Goal: Understand process/instructions: Learn about a topic

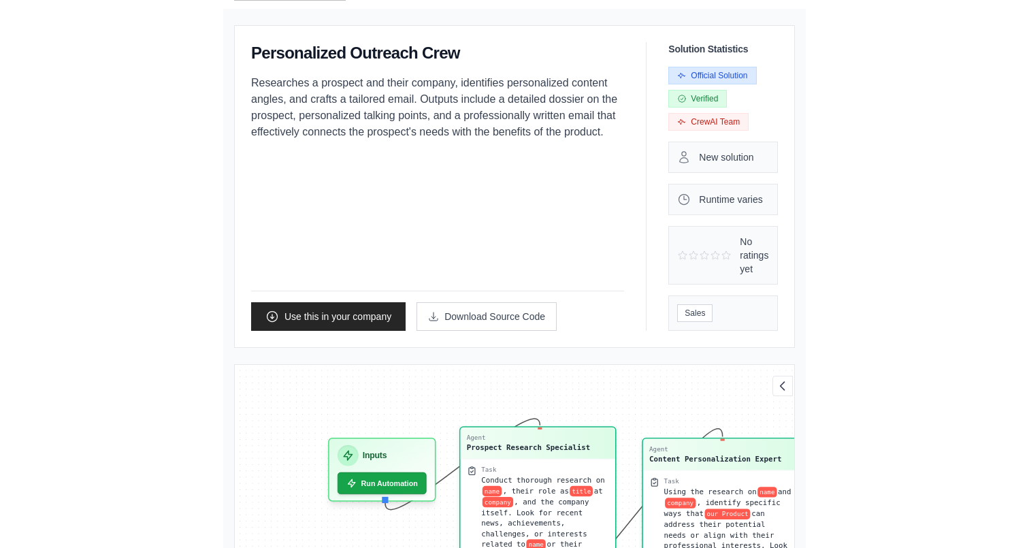
scroll to position [174, 0]
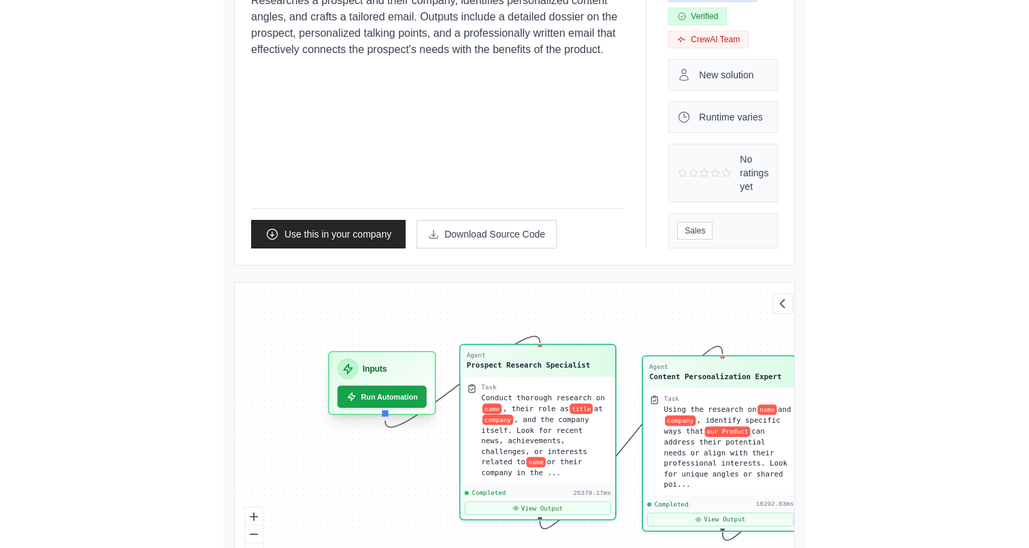
click at [338, 359] on div "Inputs" at bounding box center [382, 369] width 89 height 21
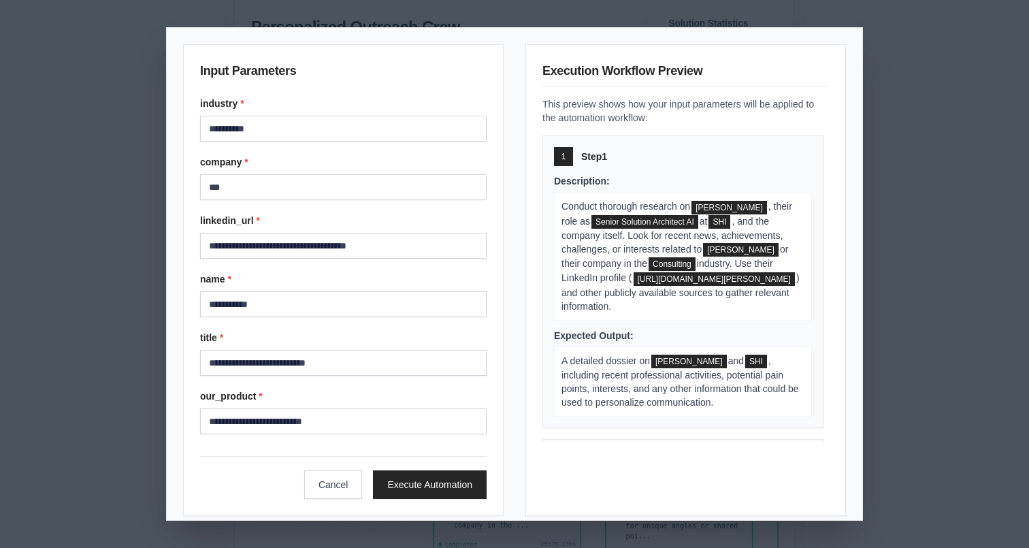
scroll to position [104, 0]
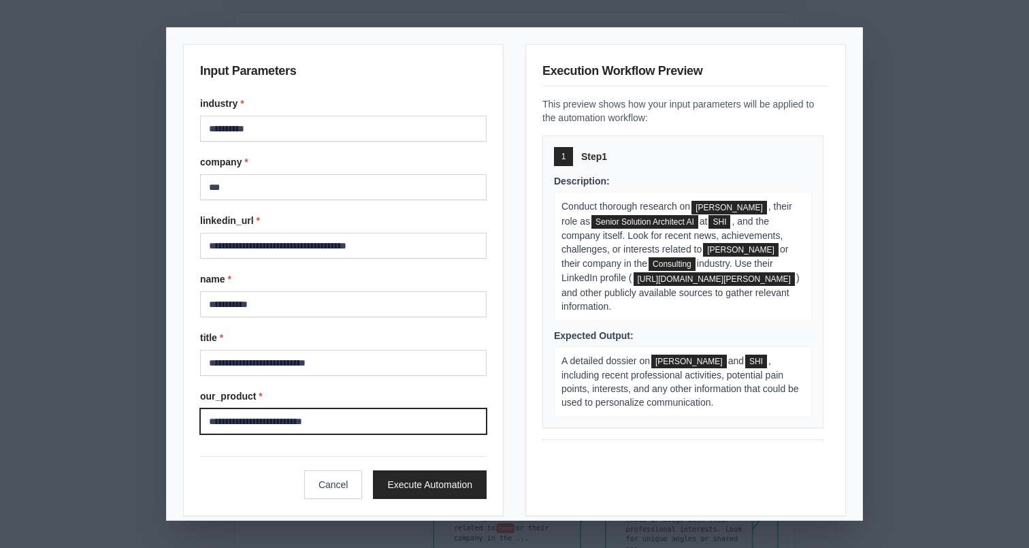
click at [357, 419] on input "**********" at bounding box center [343, 421] width 287 height 26
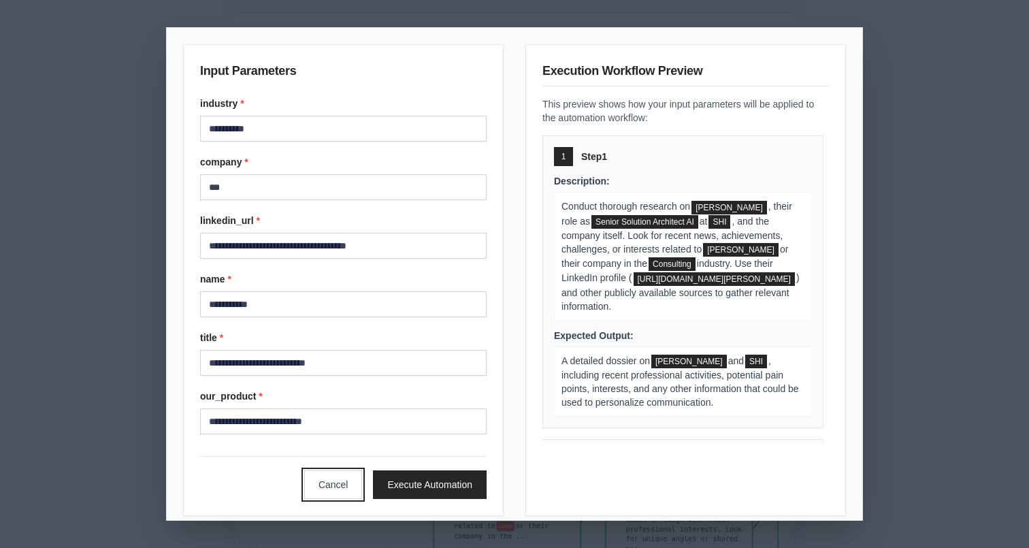
click at [335, 480] on button "Cancel" at bounding box center [333, 484] width 59 height 29
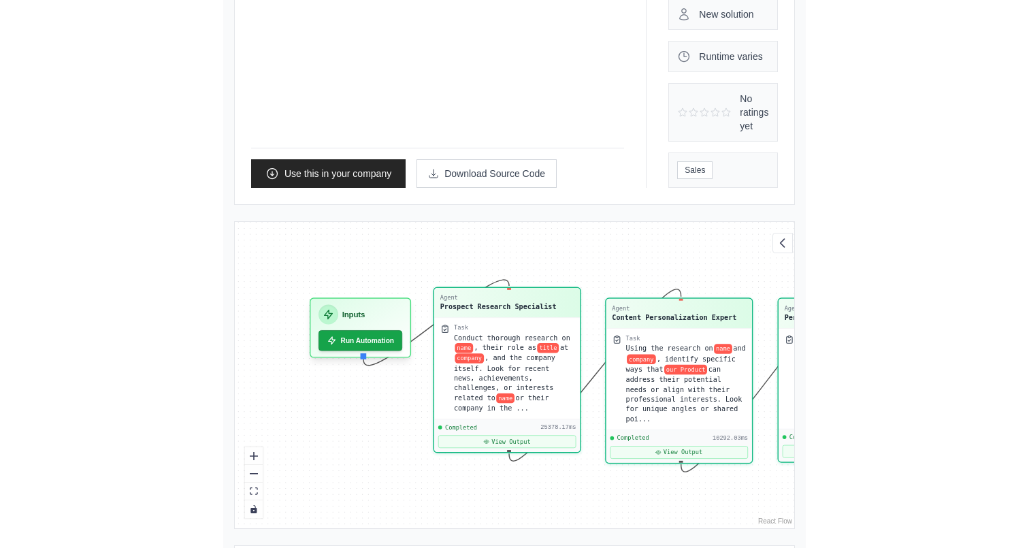
scroll to position [269, 0]
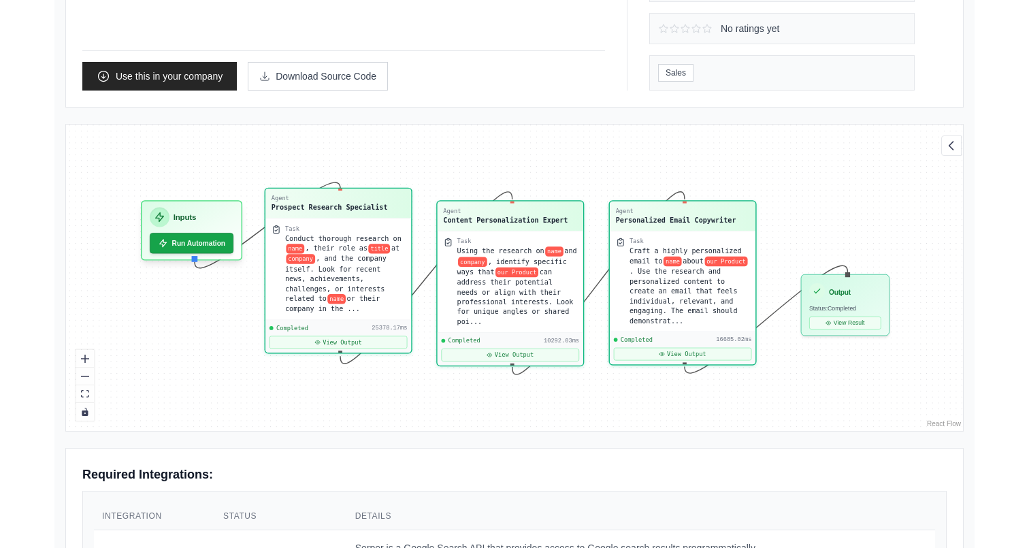
click at [363, 209] on div "Prospect Research Specialist" at bounding box center [330, 208] width 116 height 10
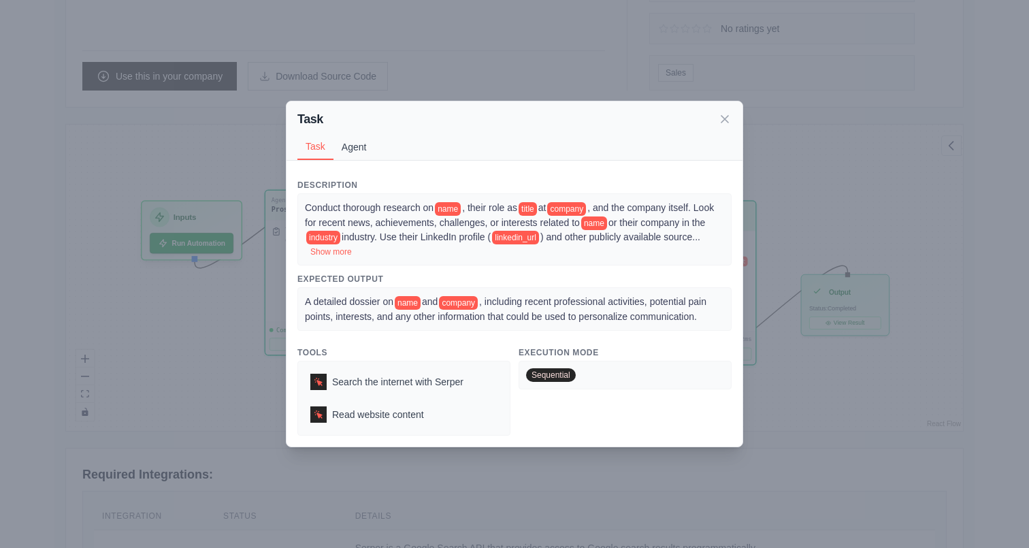
click at [353, 139] on button "Agent" at bounding box center [355, 147] width 42 height 26
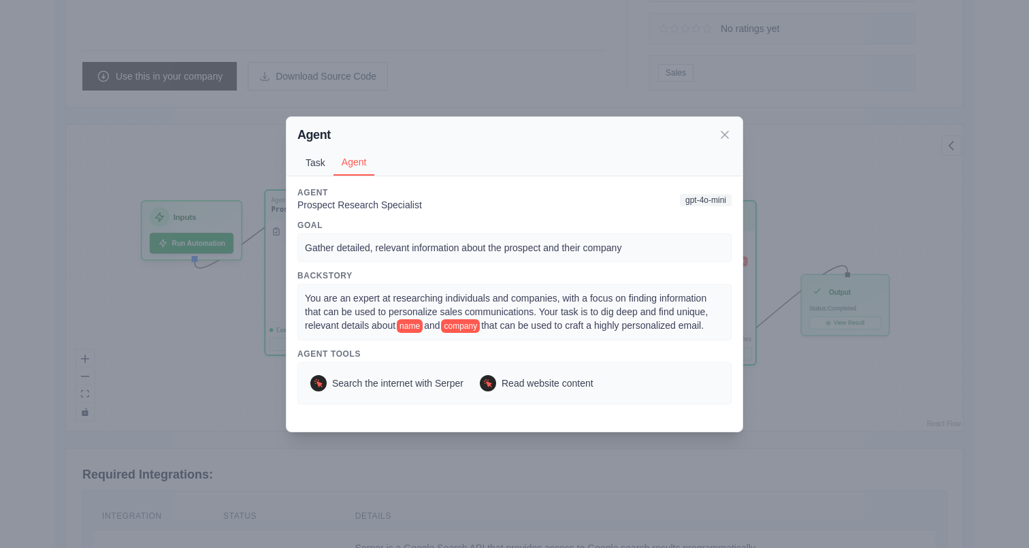
click at [321, 167] on button "Task" at bounding box center [315, 163] width 36 height 26
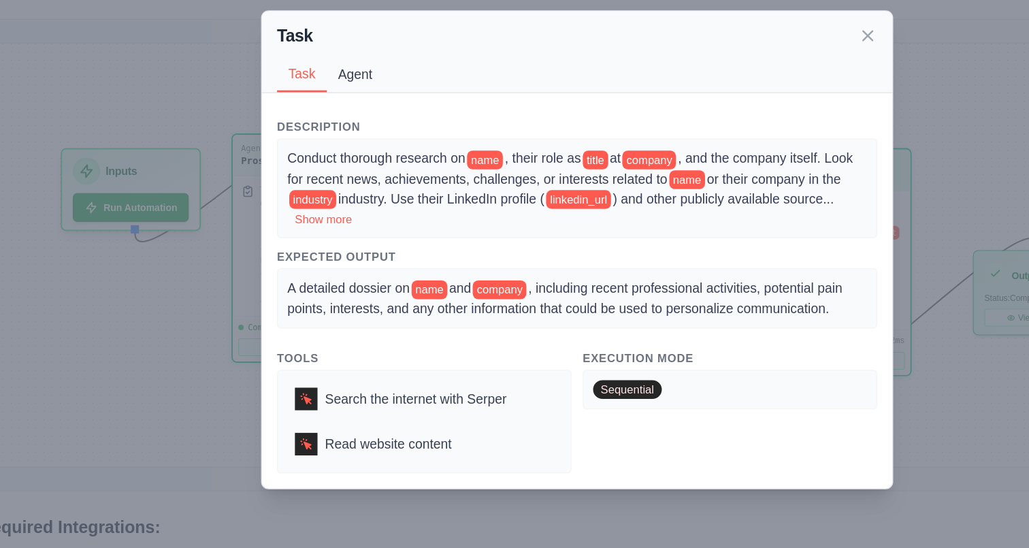
click at [350, 148] on button "Agent" at bounding box center [355, 147] width 42 height 26
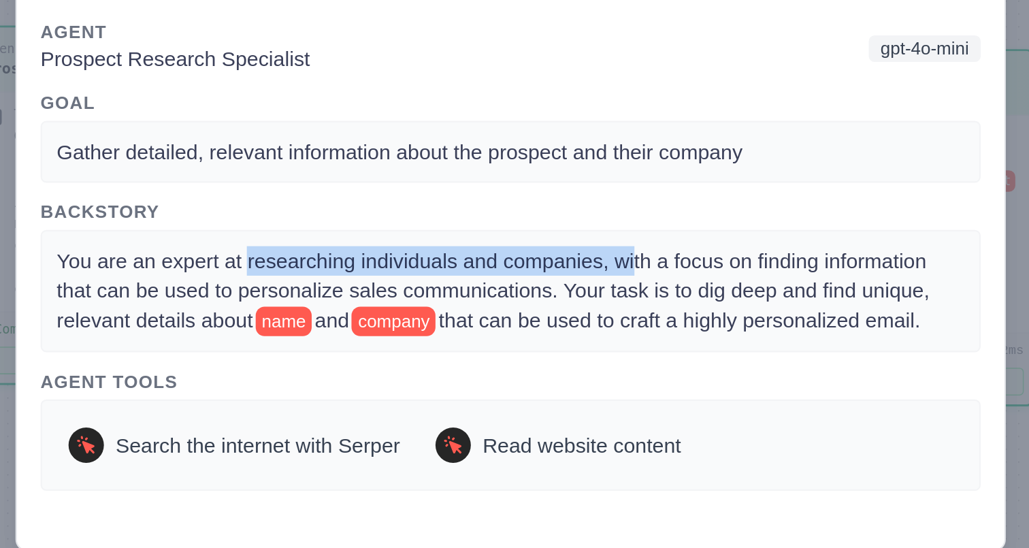
drag, startPoint x: 392, startPoint y: 297, endPoint x: 571, endPoint y: 297, distance: 179.0
click at [571, 297] on span "You are an expert at researching individuals and companies, with a focus on fin…" at bounding box center [508, 312] width 406 height 38
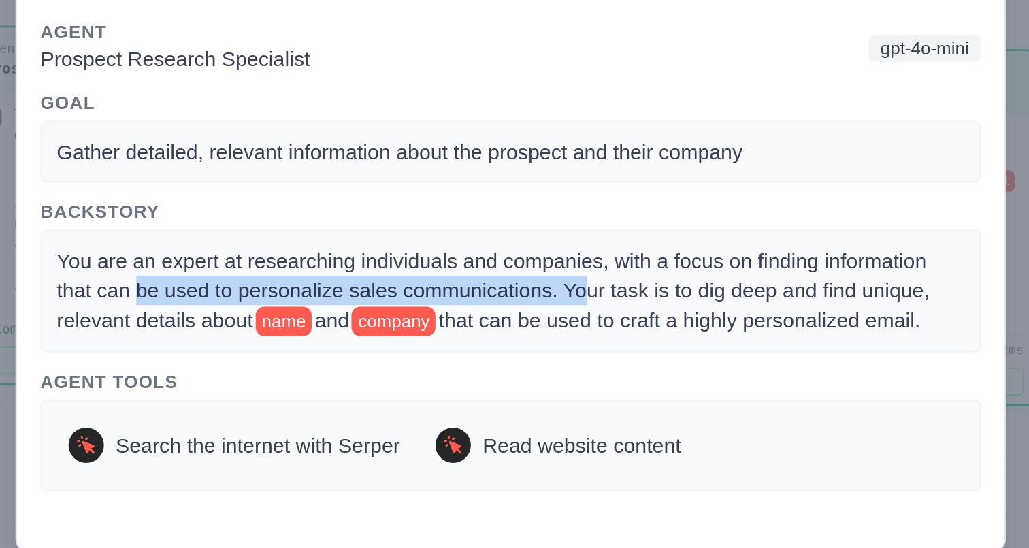
drag, startPoint x: 342, startPoint y: 312, endPoint x: 549, endPoint y: 314, distance: 206.9
click at [549, 314] on span "You are an expert at researching individuals and companies, with a focus on fin…" at bounding box center [508, 312] width 406 height 38
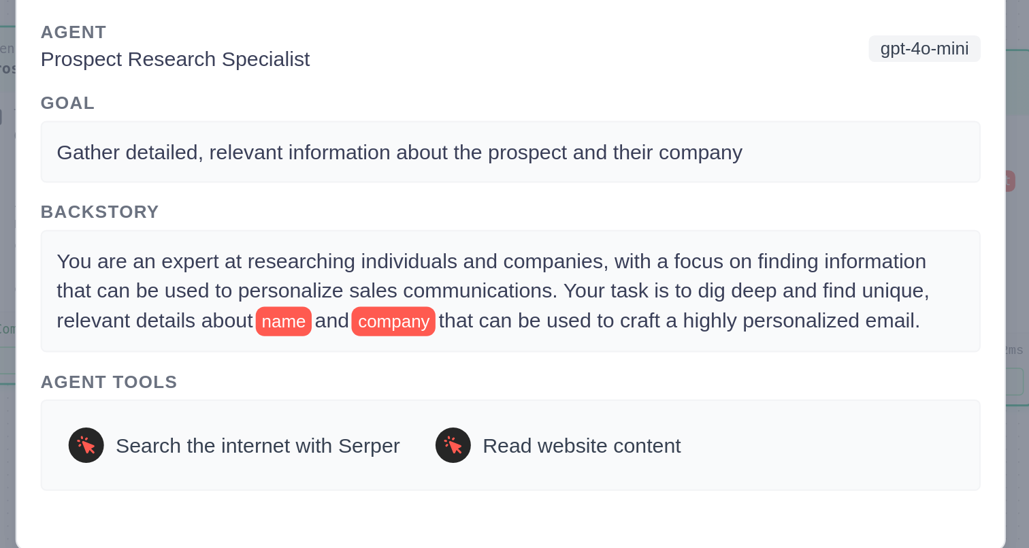
click at [631, 314] on span "You are an expert at researching individuals and companies, with a focus on fin…" at bounding box center [508, 312] width 406 height 38
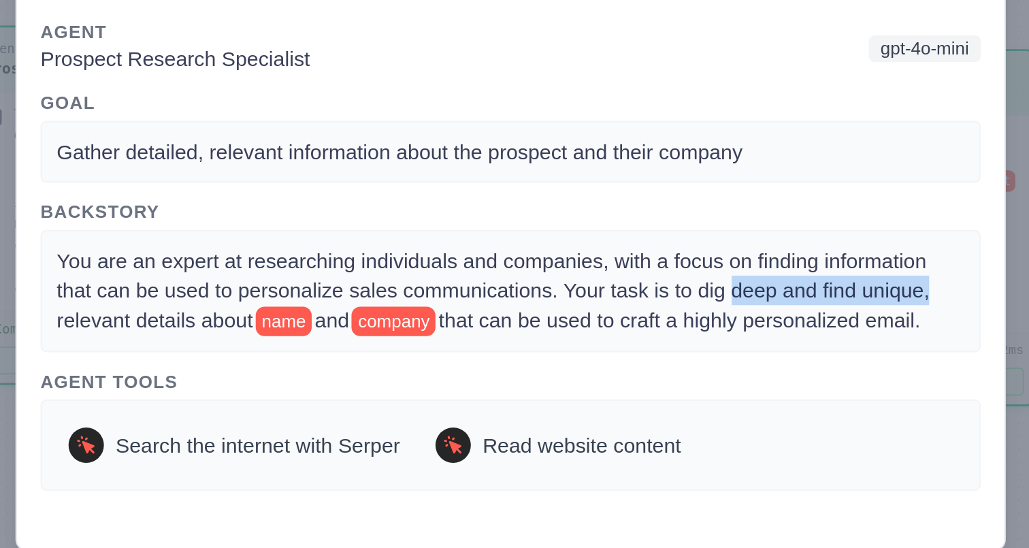
drag, startPoint x: 617, startPoint y: 313, endPoint x: 708, endPoint y: 316, distance: 91.3
click at [708, 316] on span "You are an expert at researching individuals and companies, with a focus on fin…" at bounding box center [508, 312] width 406 height 38
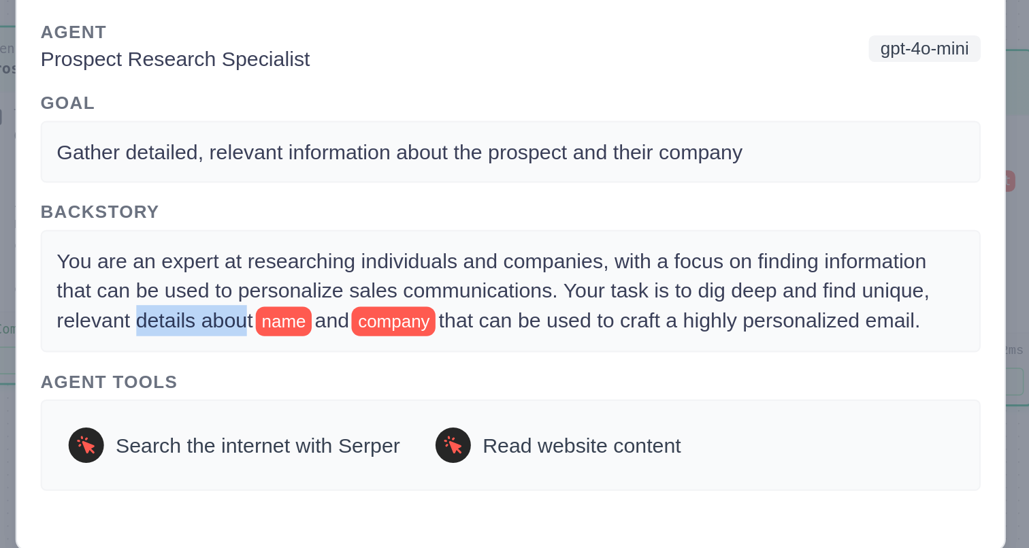
drag, startPoint x: 340, startPoint y: 331, endPoint x: 391, endPoint y: 331, distance: 50.4
click at [391, 331] on div "You are an expert at researching individuals and companies, with a focus on fin…" at bounding box center [514, 312] width 419 height 42
click at [605, 325] on span "that can be used to craft a highly personalized email." at bounding box center [592, 325] width 223 height 11
drag, startPoint x: 606, startPoint y: 323, endPoint x: 725, endPoint y: 323, distance: 118.4
click at [725, 323] on div "You are an expert at researching individuals and companies, with a focus on fin…" at bounding box center [514, 312] width 434 height 56
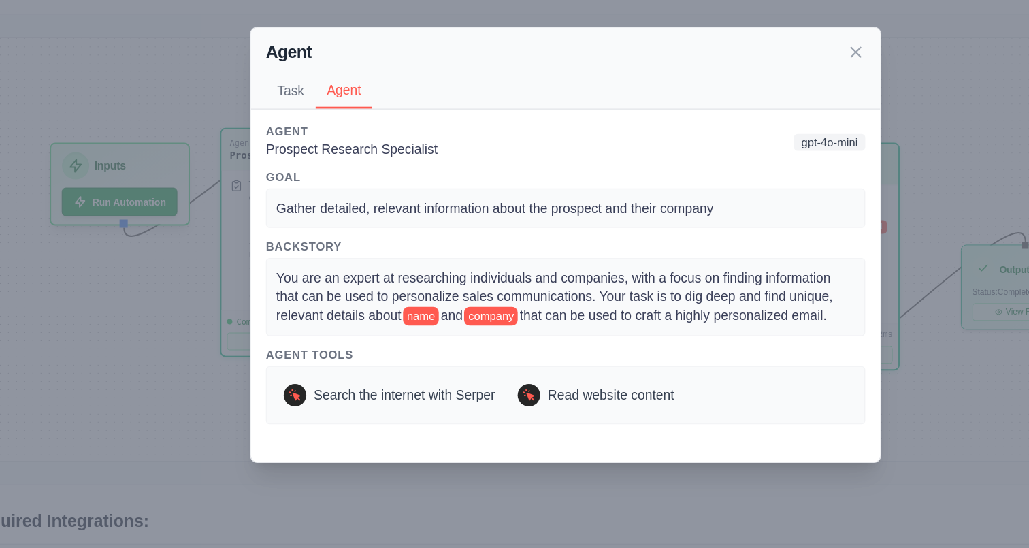
click at [194, 342] on div "Agent Task Agent Description Conduct thorough research on name , their role as …" at bounding box center [514, 274] width 1029 height 548
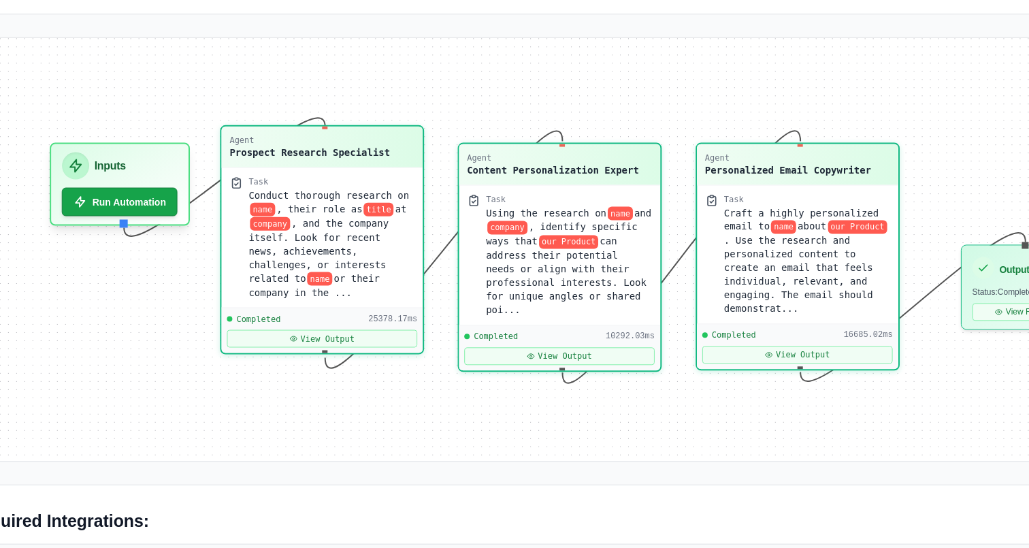
click at [378, 351] on div "Completed 25378.17ms View Output" at bounding box center [338, 336] width 146 height 33
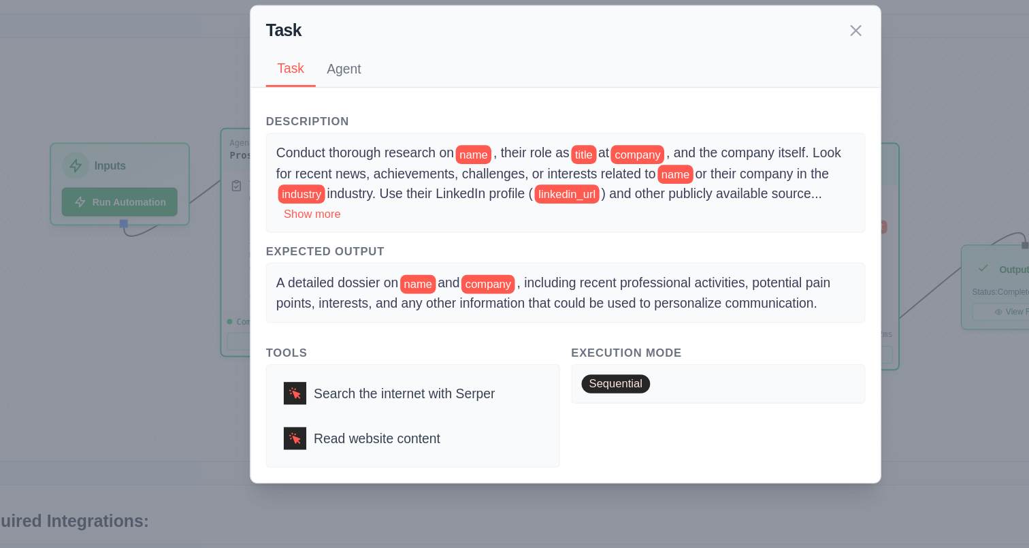
click at [201, 354] on div "Task Task Agent Description Conduct thorough research on name , their role as t…" at bounding box center [514, 274] width 1029 height 548
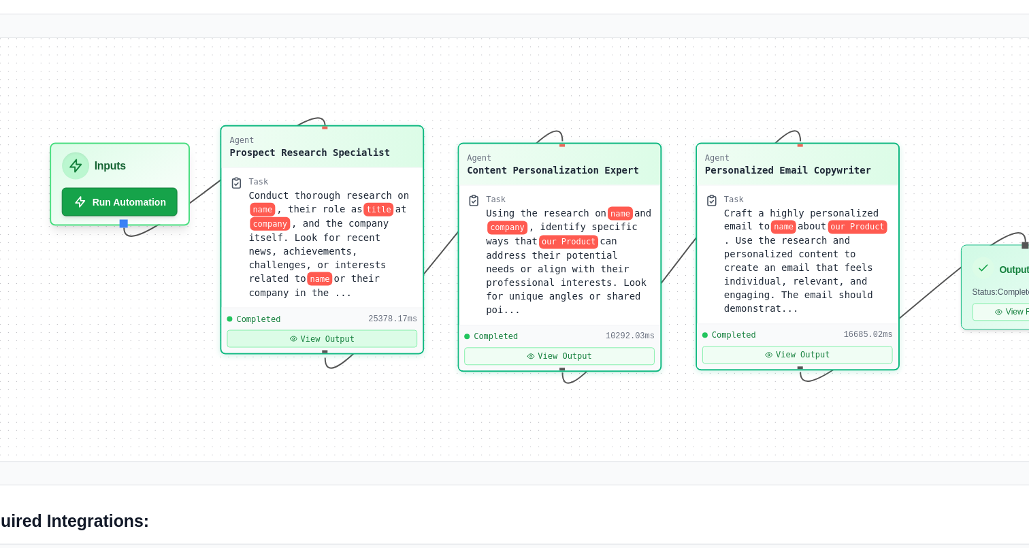
click at [366, 344] on button "View Output" at bounding box center [339, 342] width 138 height 13
click at [382, 344] on button "View Output" at bounding box center [339, 342] width 138 height 13
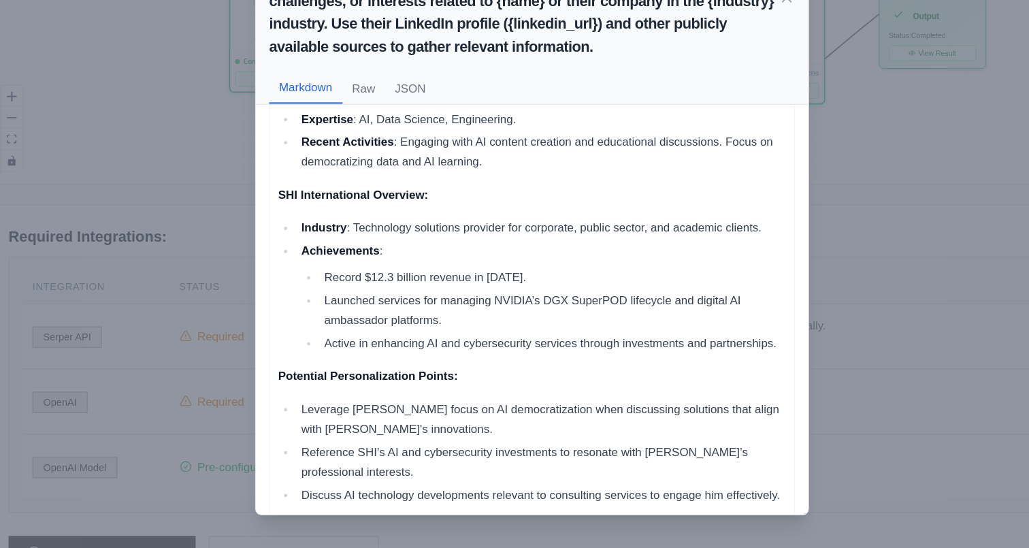
scroll to position [0, 0]
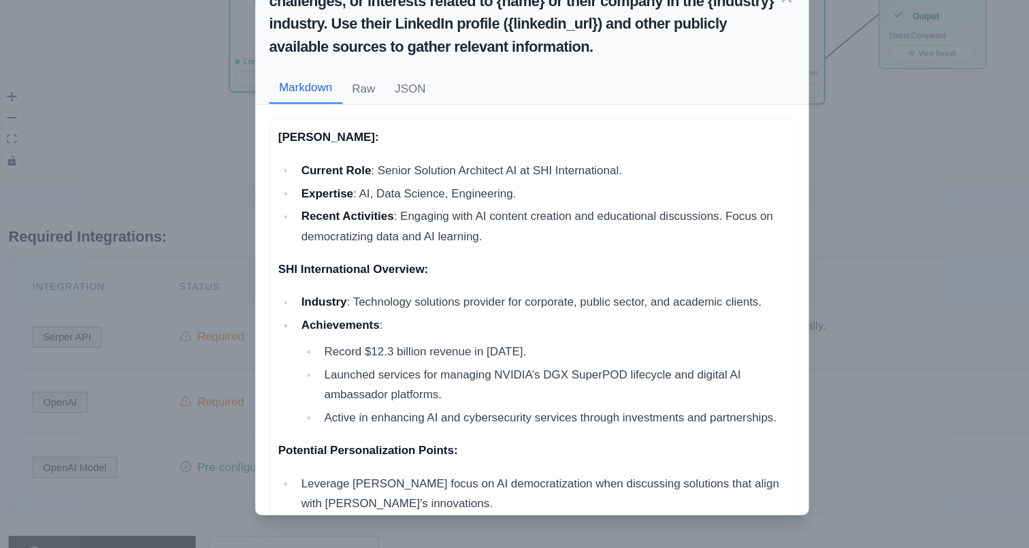
click at [252, 270] on div "Task: Conduct thorough research on {name}, their role as {title} at {company}, …" at bounding box center [514, 274] width 1029 height 548
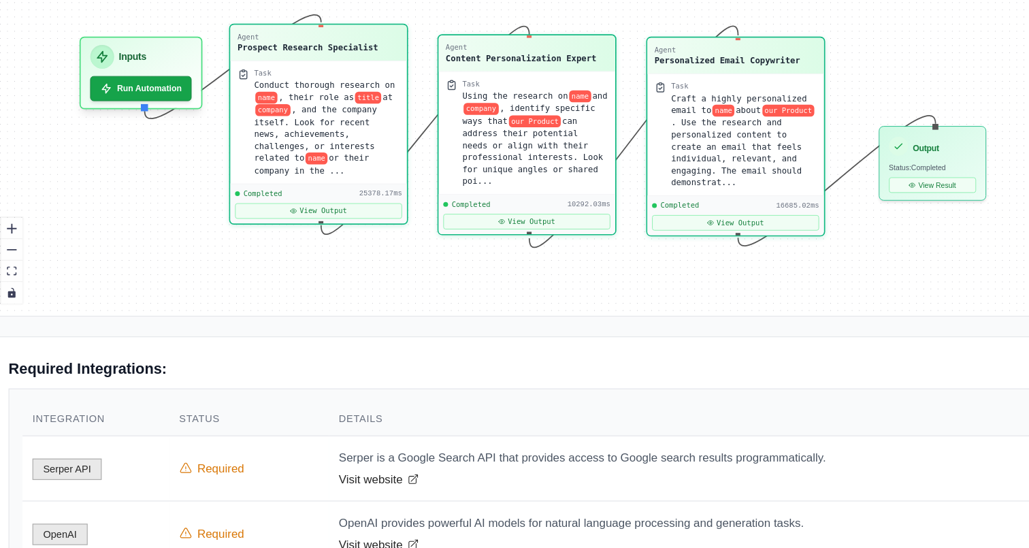
scroll to position [428, 0]
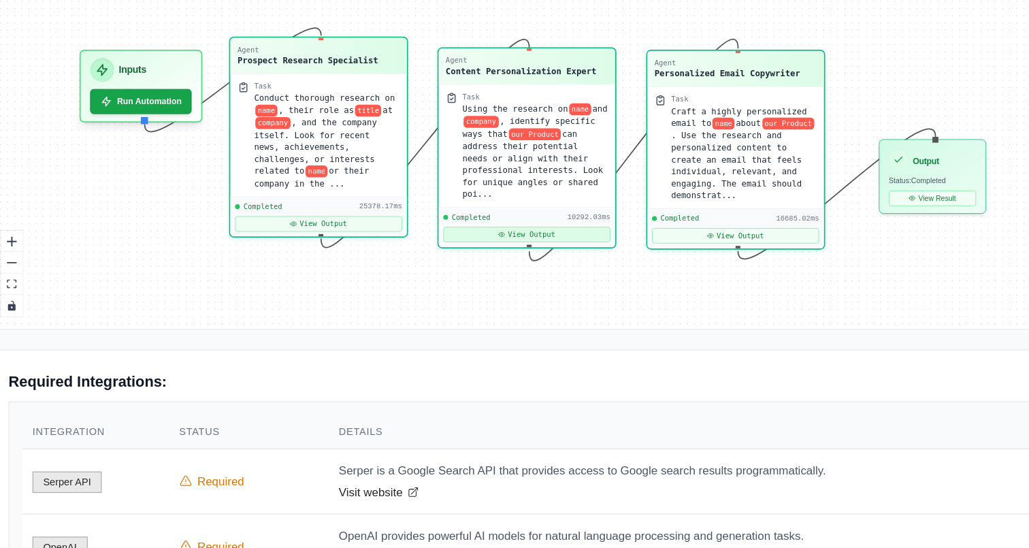
click at [539, 195] on button "View Output" at bounding box center [510, 194] width 138 height 13
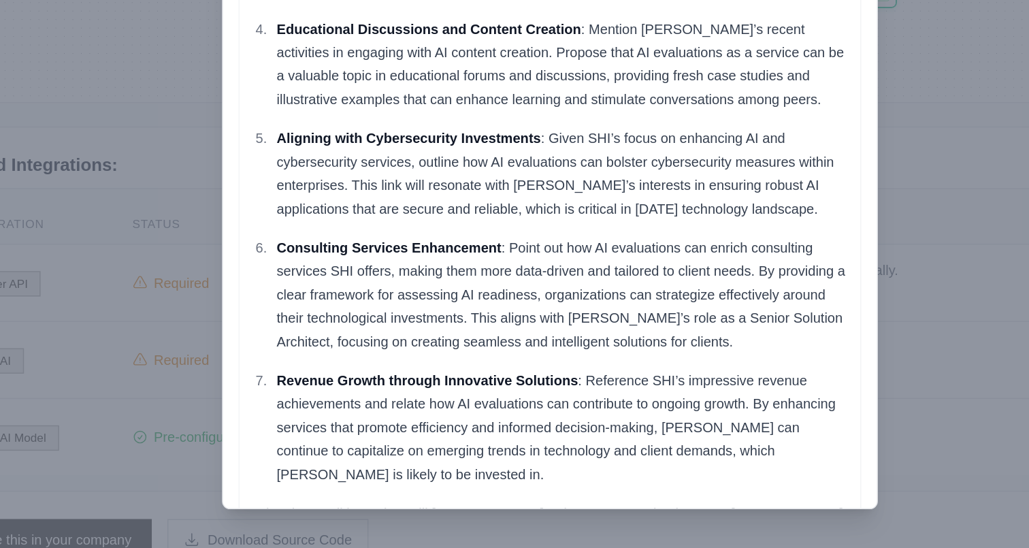
scroll to position [306, 0]
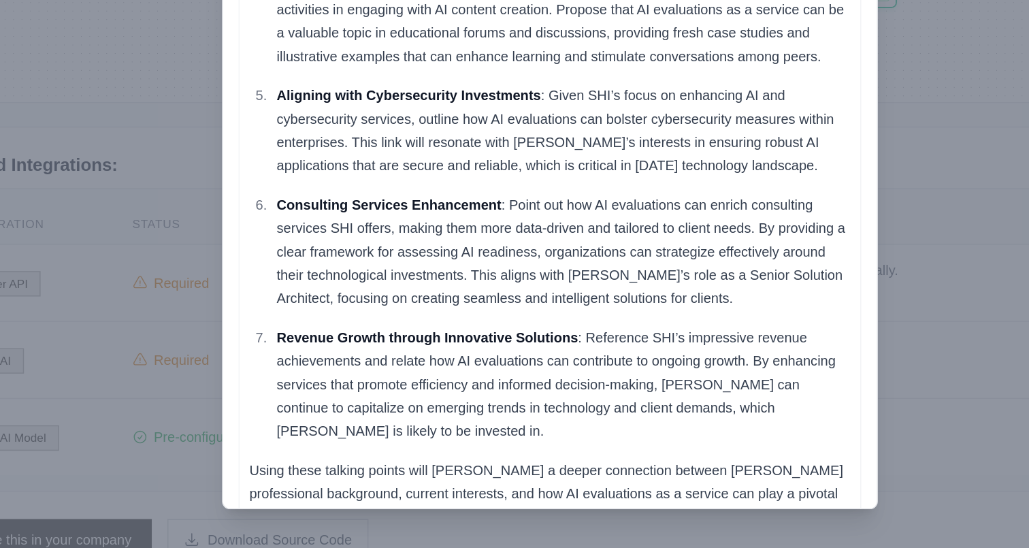
click at [268, 386] on div "Task: Using the research on {name} and {company}, identify specific ways that {…" at bounding box center [514, 274] width 1029 height 548
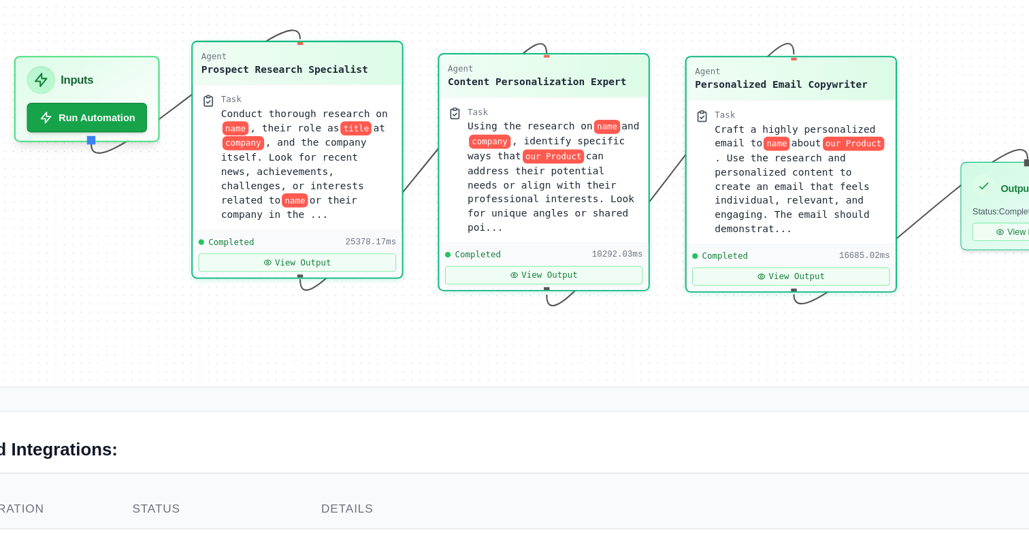
scroll to position [422, 0]
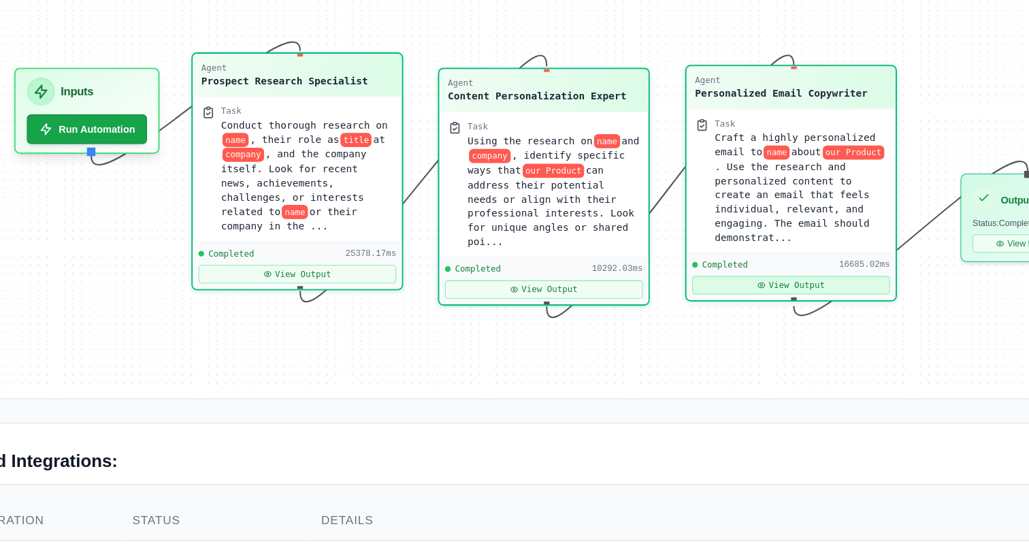
click at [655, 199] on button "View Output" at bounding box center [683, 199] width 138 height 13
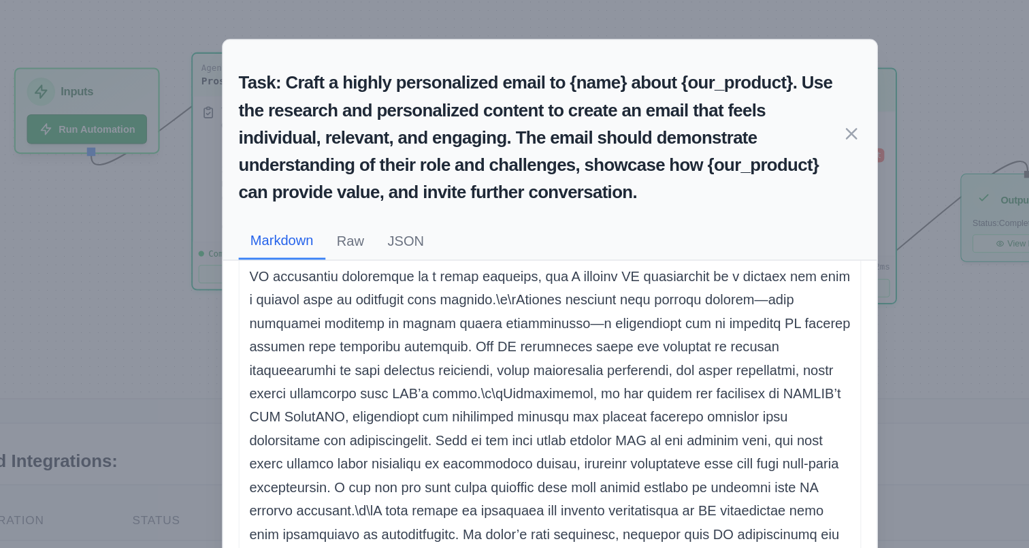
scroll to position [0, 0]
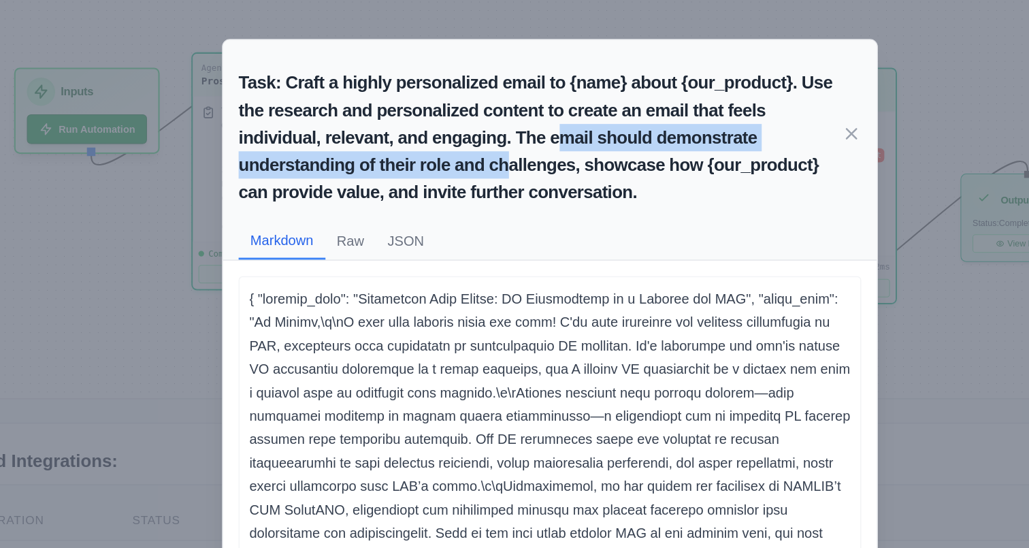
drag, startPoint x: 486, startPoint y: 120, endPoint x: 516, endPoint y: 96, distance: 38.3
click at [517, 96] on h2 "Task: Craft a highly personalized email to {name} about {our_product}. Use the …" at bounding box center [507, 95] width 421 height 95
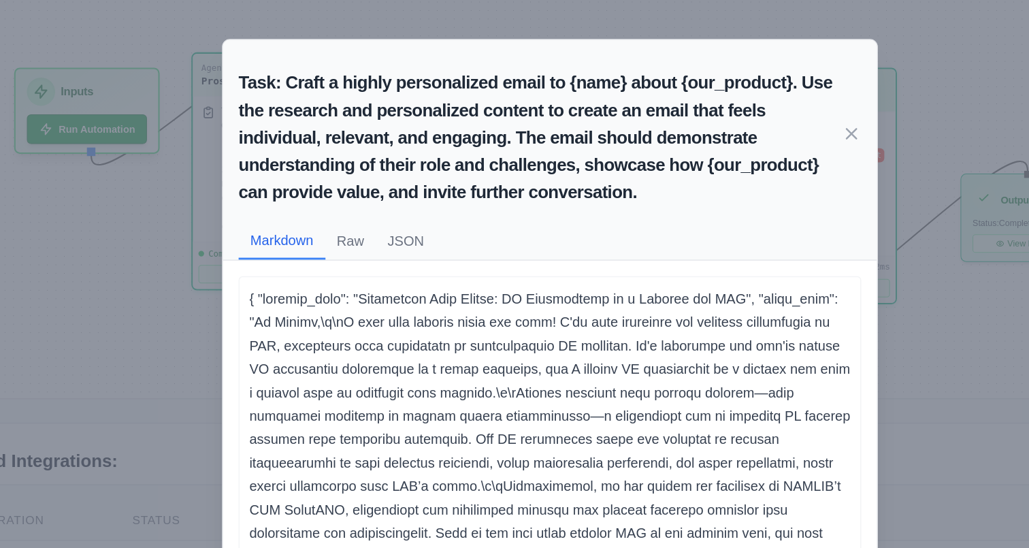
click at [589, 189] on div "{ "subject_line": "Empowering Your Vision: AI Evaluations as a Service for SHI"…" at bounding box center [515, 351] width 456 height 338
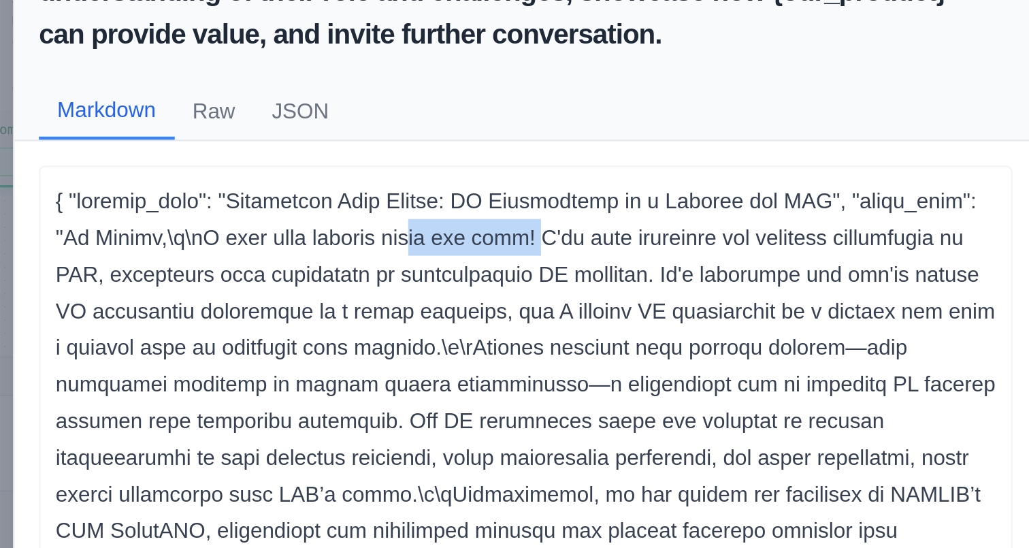
drag, startPoint x: 455, startPoint y: 226, endPoint x: 505, endPoint y: 227, distance: 49.7
click at [506, 227] on p at bounding box center [514, 445] width 419 height 490
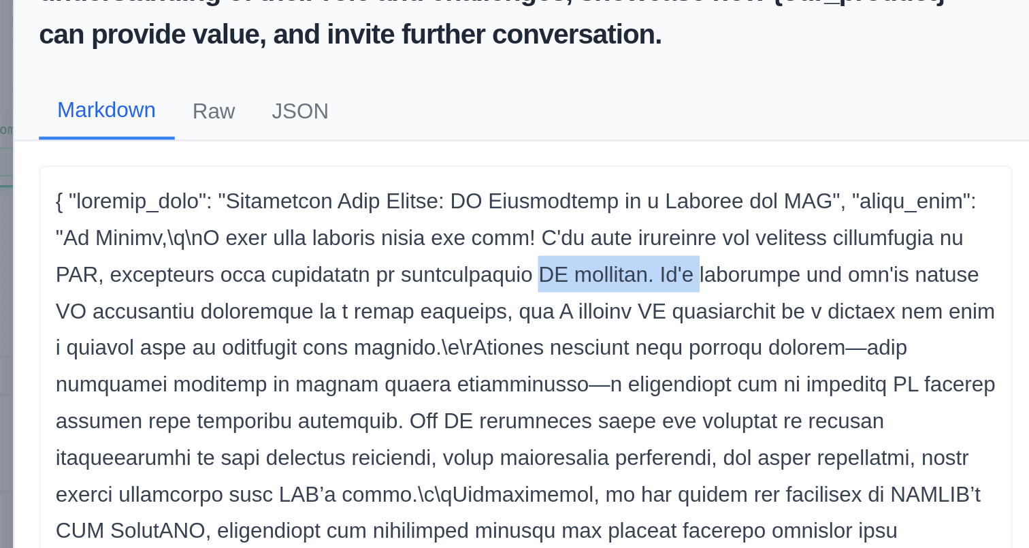
drag, startPoint x: 500, startPoint y: 242, endPoint x: 573, endPoint y: 241, distance: 73.5
click at [573, 241] on p at bounding box center [514, 445] width 419 height 490
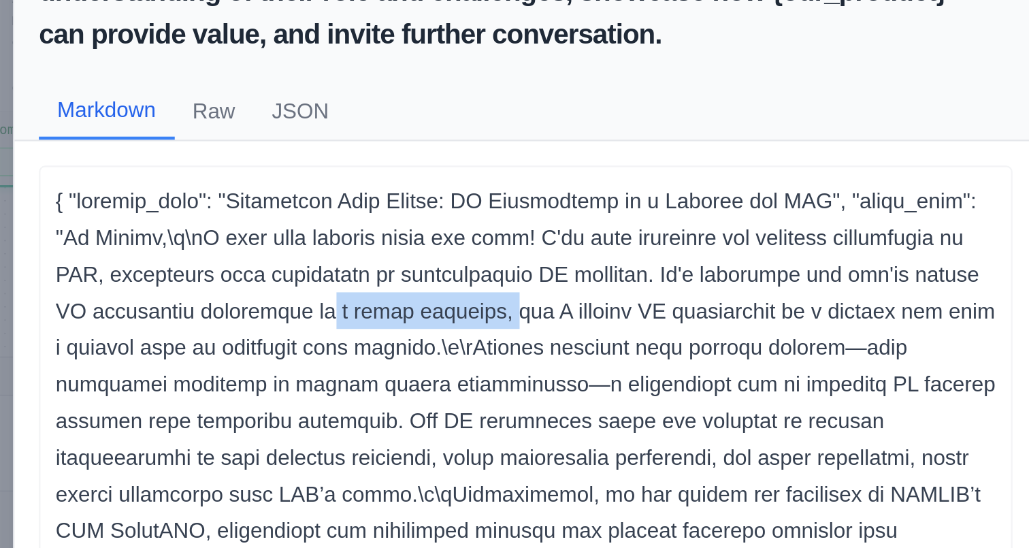
drag, startPoint x: 406, startPoint y: 260, endPoint x: 489, endPoint y: 260, distance: 82.4
click at [489, 260] on p at bounding box center [514, 445] width 419 height 490
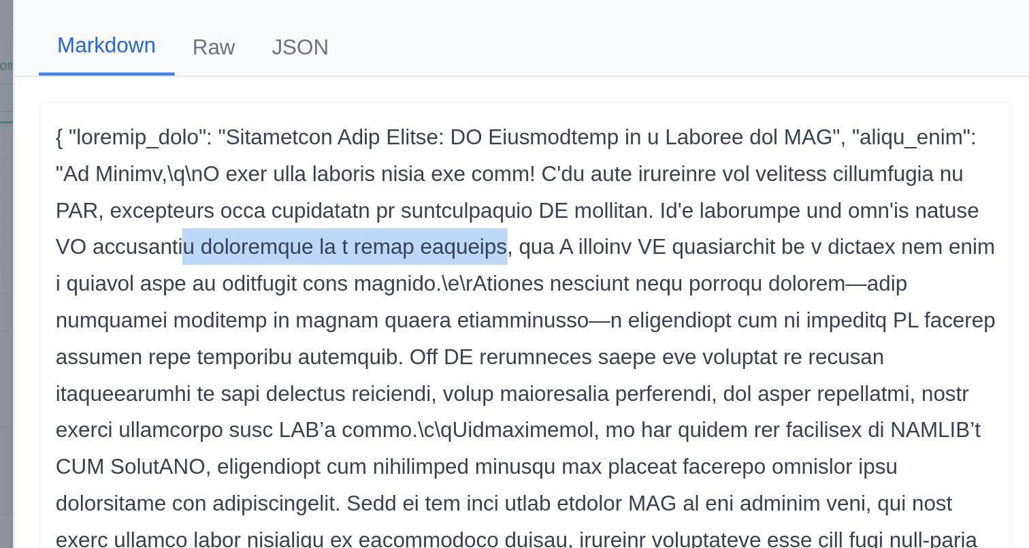
drag, startPoint x: 347, startPoint y: 260, endPoint x: 485, endPoint y: 262, distance: 137.5
click at [485, 262] on p at bounding box center [514, 445] width 419 height 490
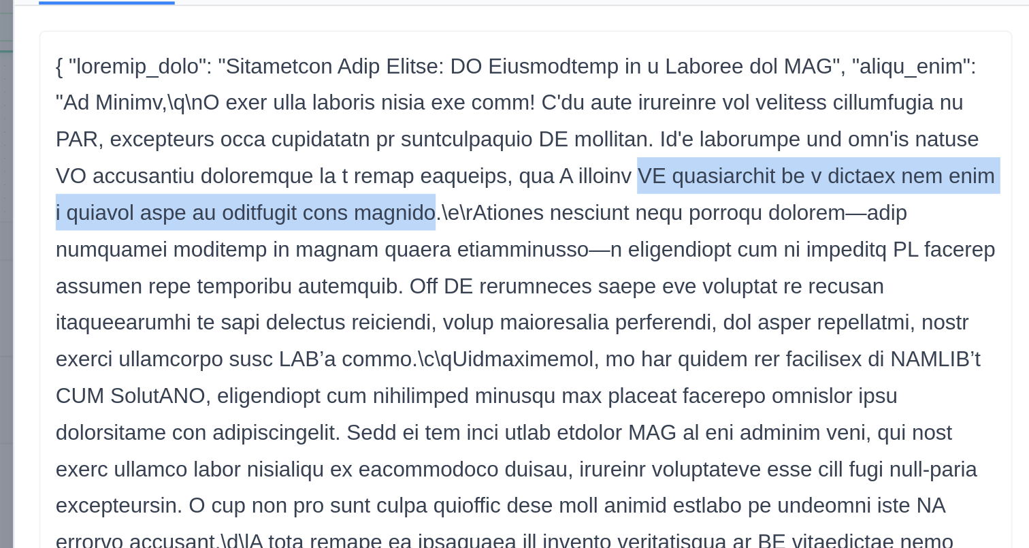
drag, startPoint x: 546, startPoint y: 253, endPoint x: 459, endPoint y: 274, distance: 89.6
click at [459, 274] on p at bounding box center [514, 445] width 419 height 490
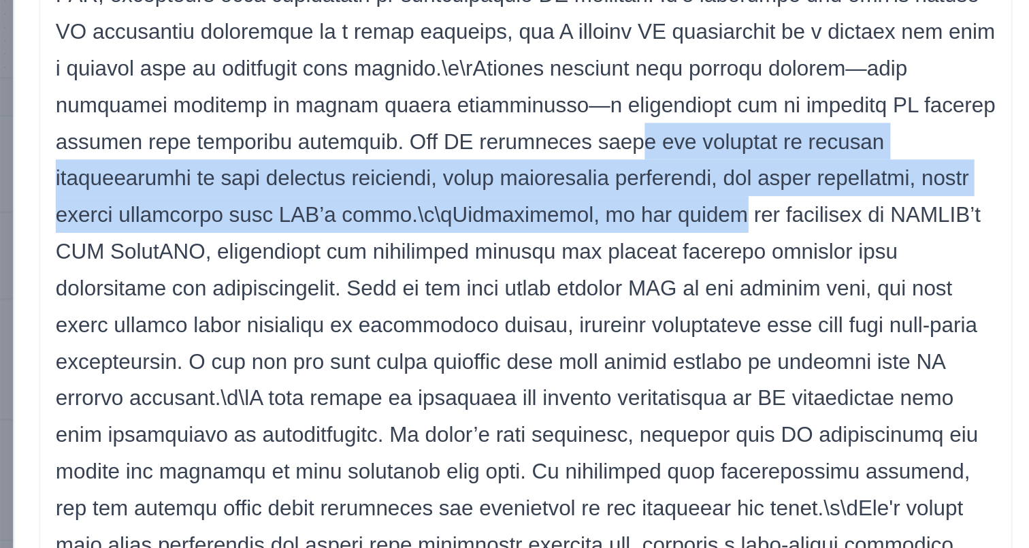
drag, startPoint x: 481, startPoint y: 310, endPoint x: 490, endPoint y: 344, distance: 36.0
click at [490, 344] on p at bounding box center [514, 445] width 419 height 490
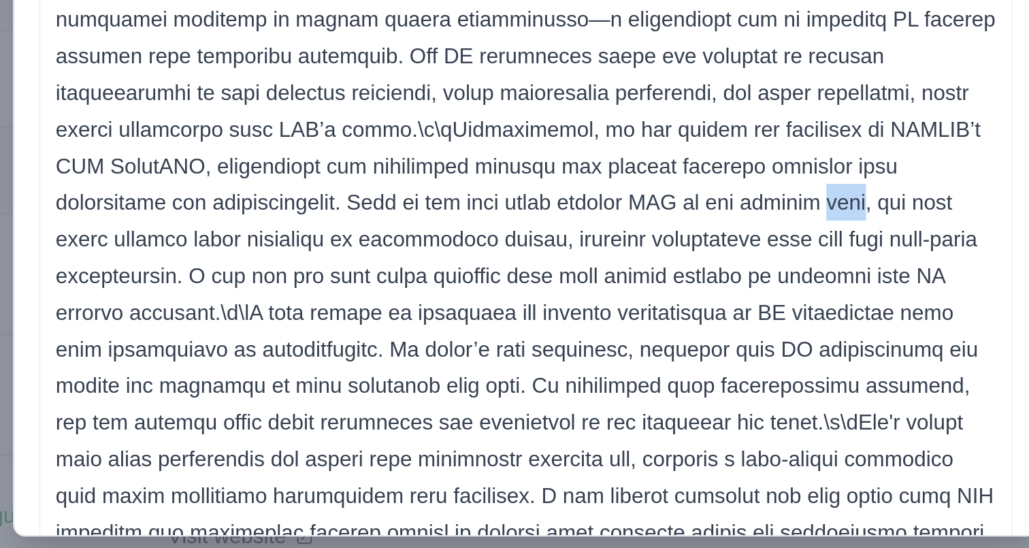
drag, startPoint x: 460, startPoint y: 374, endPoint x: 496, endPoint y: 386, distance: 37.5
click at [496, 386] on p at bounding box center [514, 445] width 419 height 490
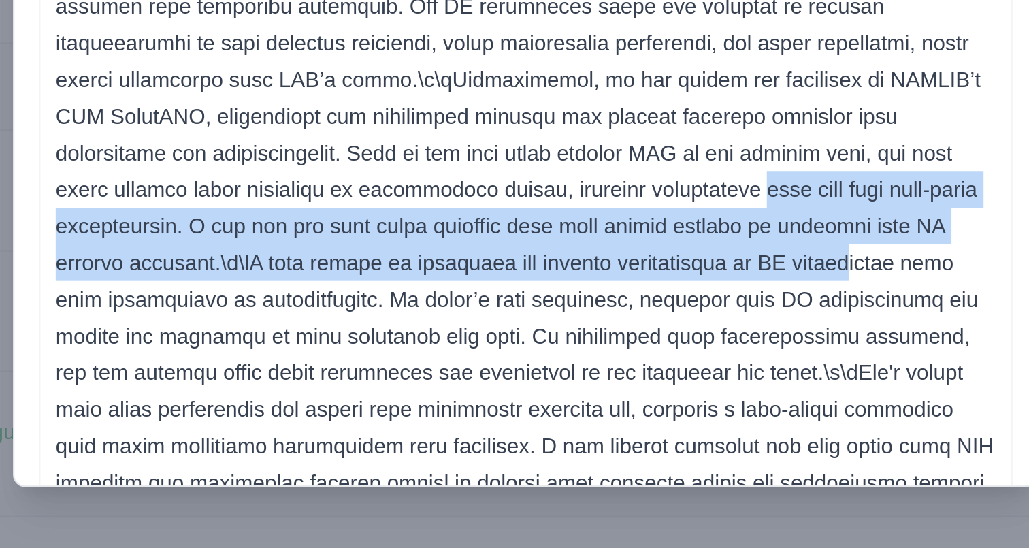
drag, startPoint x: 428, startPoint y: 392, endPoint x: 457, endPoint y: 420, distance: 39.9
click at [457, 420] on p at bounding box center [514, 445] width 419 height 490
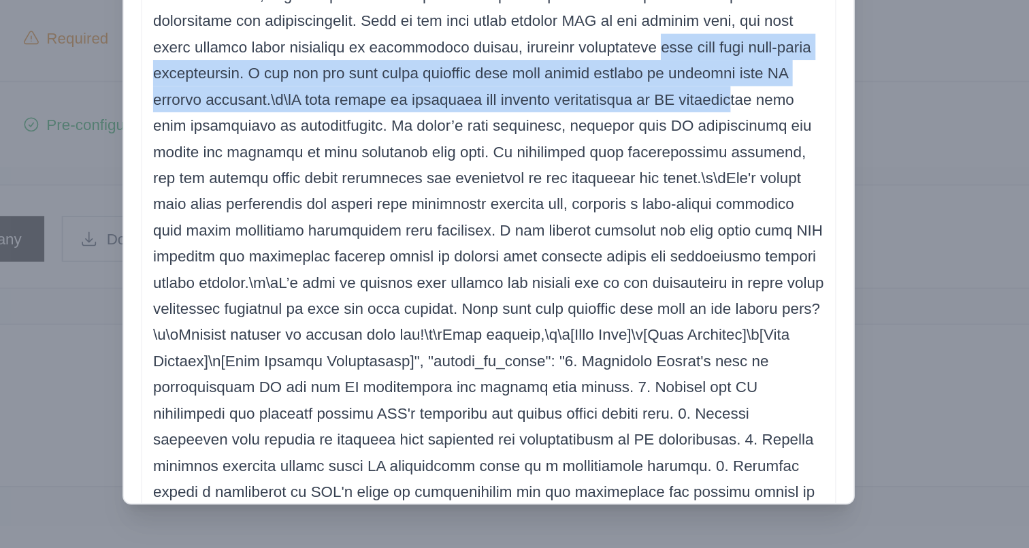
scroll to position [172, 0]
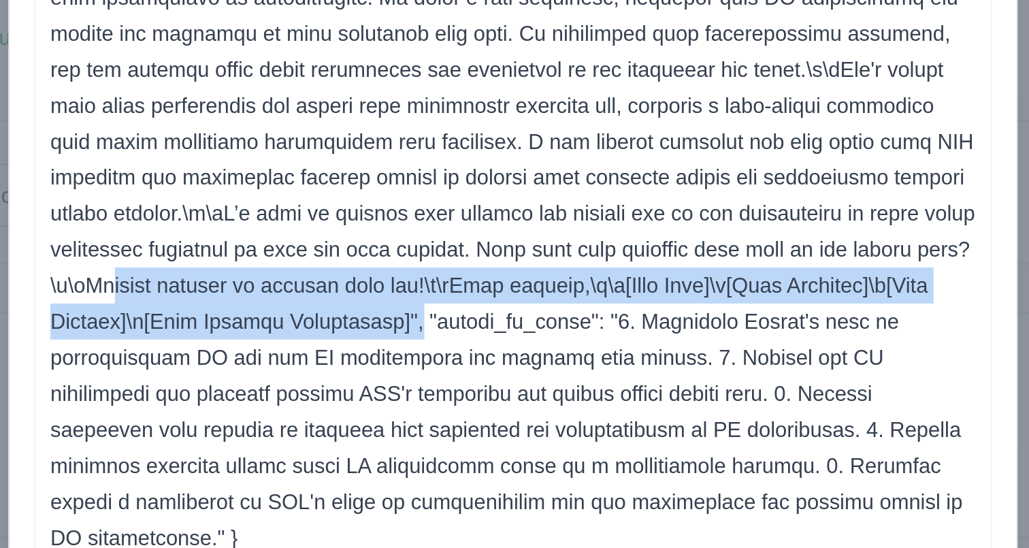
drag, startPoint x: 536, startPoint y: 382, endPoint x: 697, endPoint y: 400, distance: 162.3
click at [697, 400] on p at bounding box center [514, 273] width 419 height 490
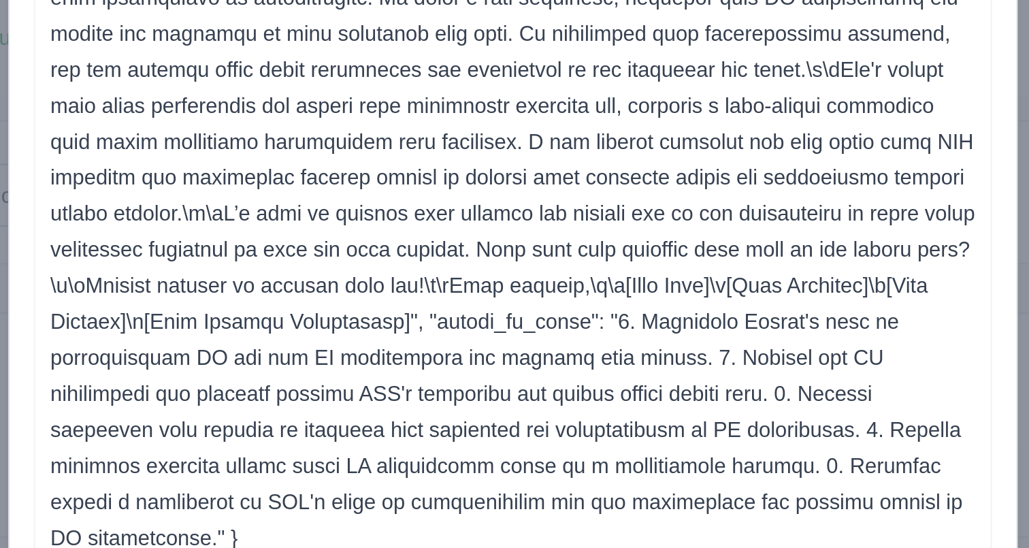
drag, startPoint x: 395, startPoint y: 410, endPoint x: 531, endPoint y: 481, distance: 152.8
click at [531, 481] on p at bounding box center [514, 273] width 419 height 490
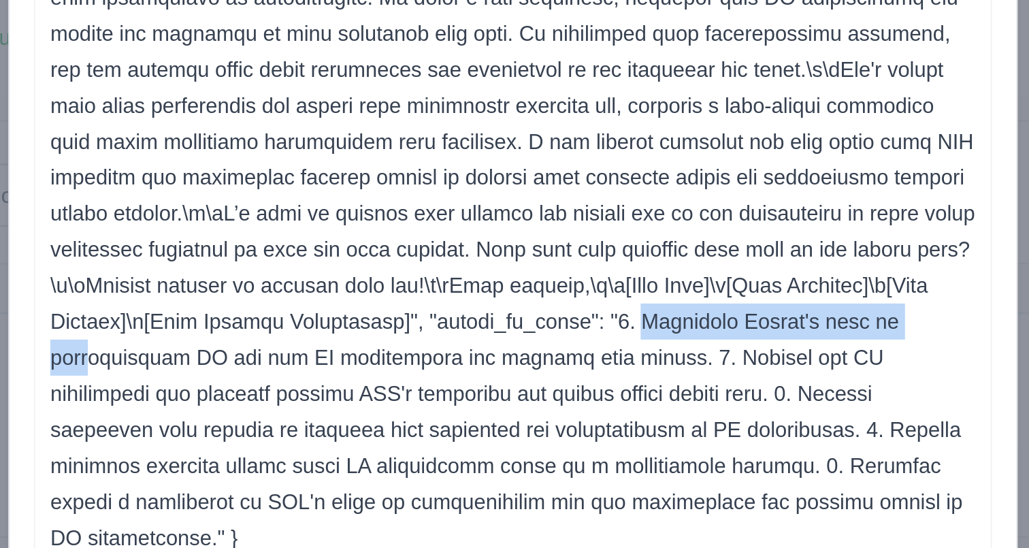
drag, startPoint x: 401, startPoint y: 410, endPoint x: 540, endPoint y: 411, distance: 138.9
click at [540, 411] on p at bounding box center [514, 273] width 419 height 490
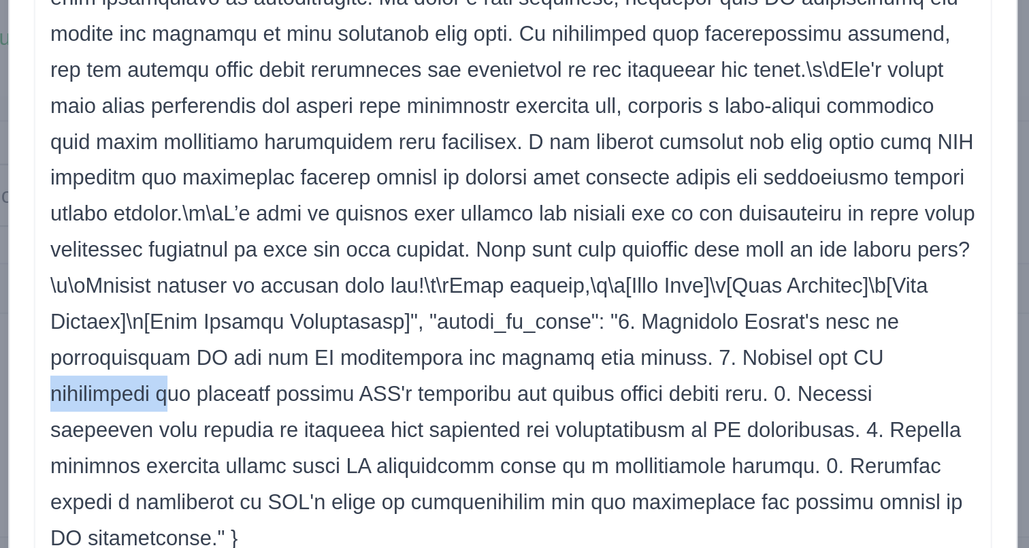
drag, startPoint x: 463, startPoint y: 427, endPoint x: 525, endPoint y: 427, distance: 62.6
click at [525, 427] on p at bounding box center [514, 273] width 419 height 490
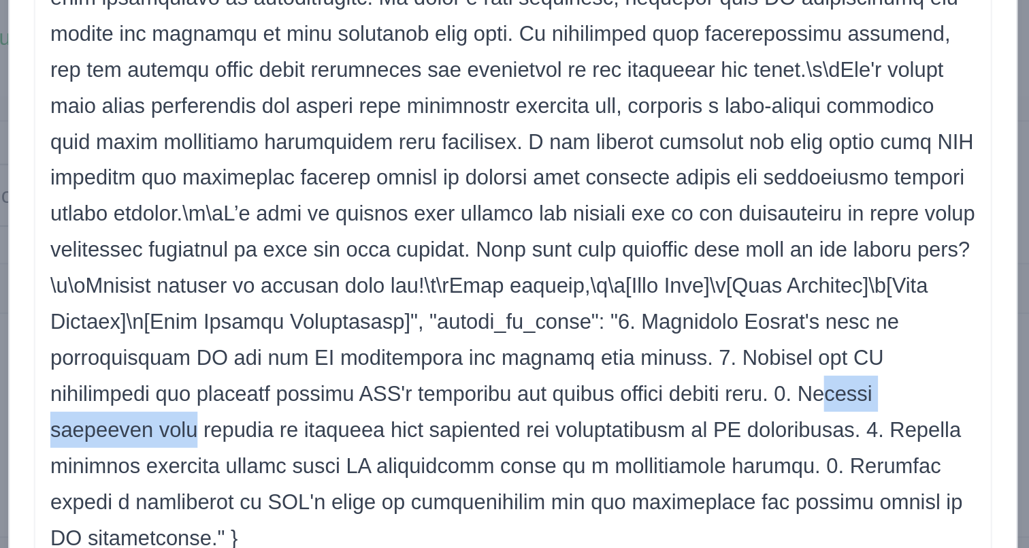
drag, startPoint x: 404, startPoint y: 445, endPoint x: 498, endPoint y: 444, distance: 93.9
click at [498, 444] on p at bounding box center [514, 273] width 419 height 490
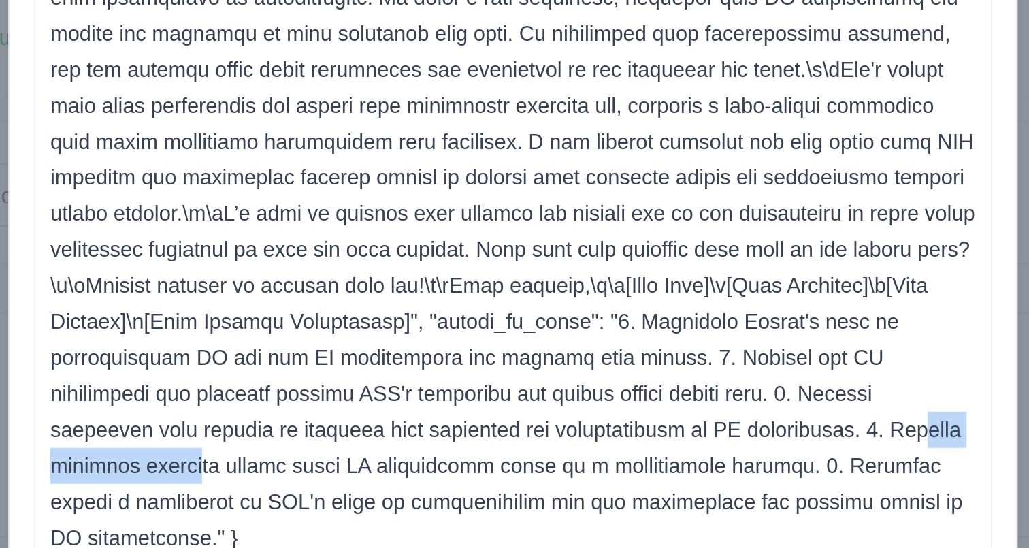
drag, startPoint x: 400, startPoint y: 459, endPoint x: 485, endPoint y: 466, distance: 86.0
click at [485, 466] on p at bounding box center [514, 273] width 419 height 490
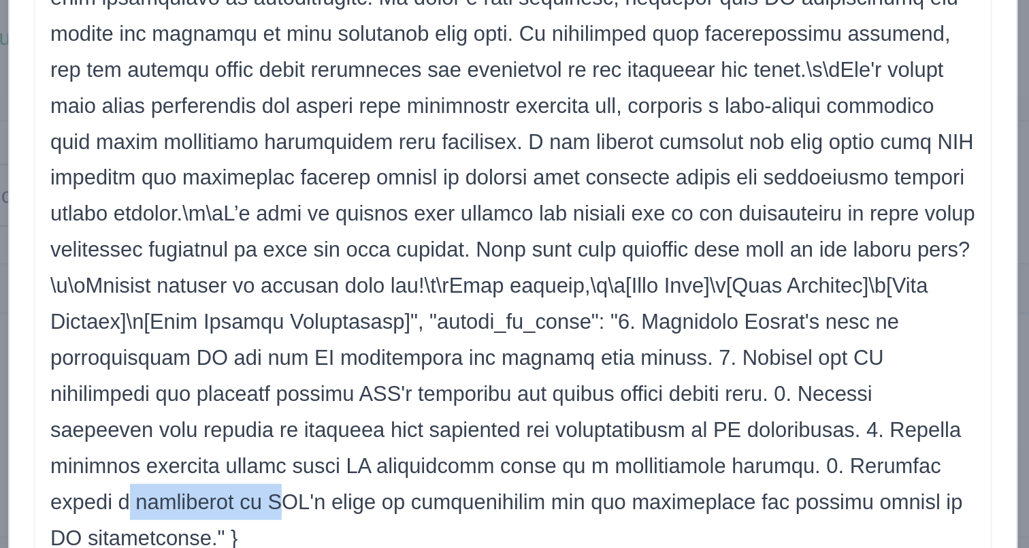
drag, startPoint x: 426, startPoint y: 478, endPoint x: 498, endPoint y: 477, distance: 72.2
click at [498, 478] on p at bounding box center [514, 273] width 419 height 490
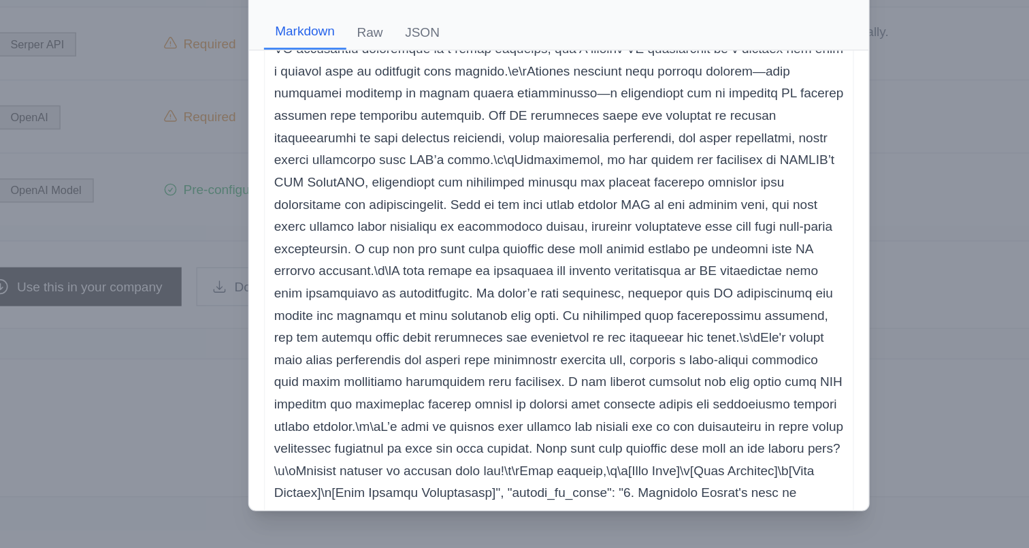
scroll to position [12, 0]
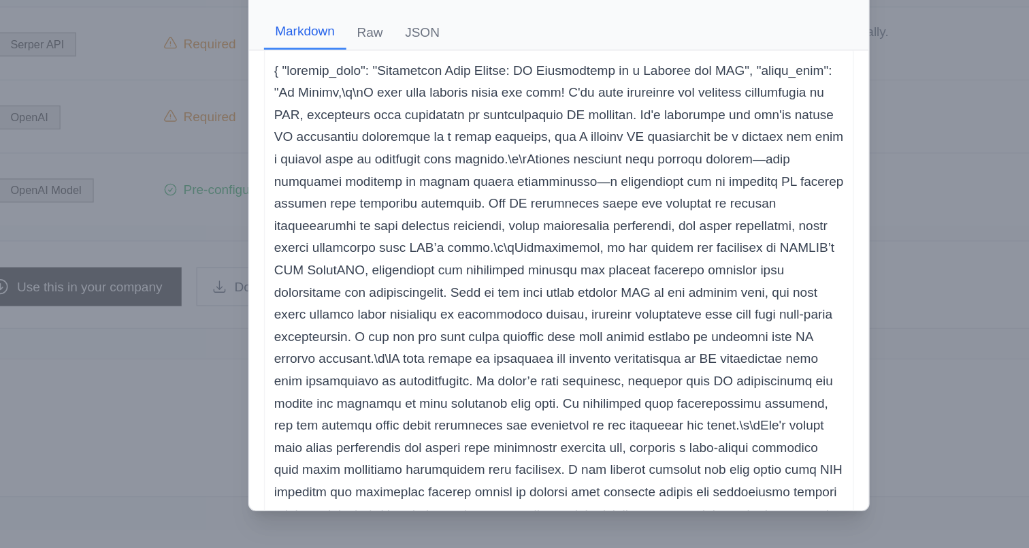
click at [259, 312] on div "Task: Craft a highly personalized email to {name} about {our_product}. Use the …" at bounding box center [514, 274] width 1029 height 548
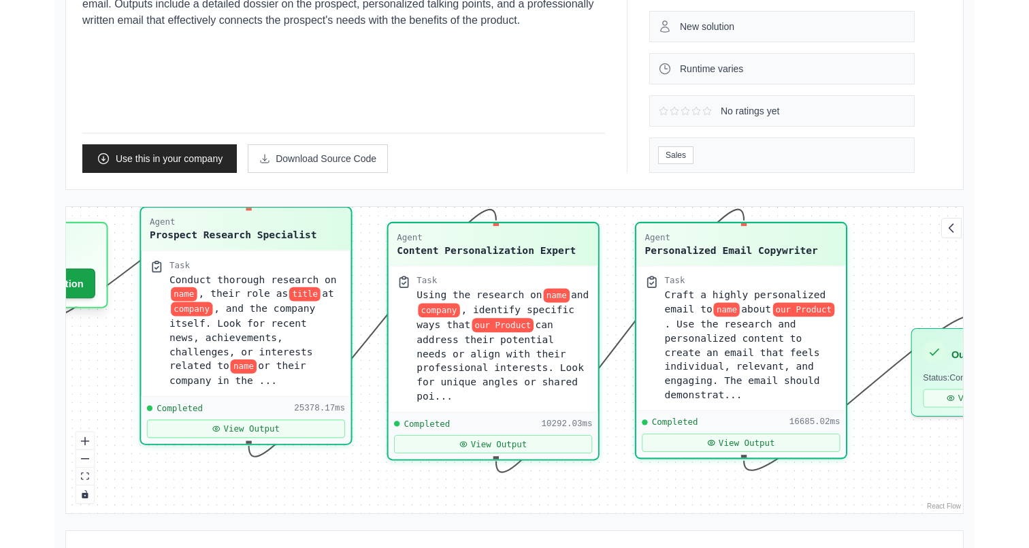
scroll to position [184, 0]
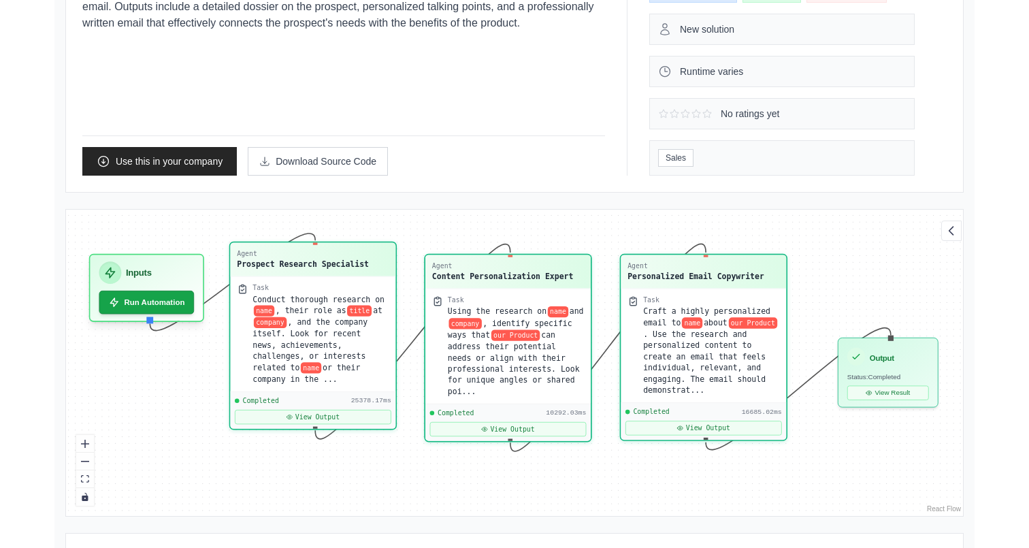
click at [20, 220] on div "Back to solutions Personalized Outreach Crew Researches a prospect and their co…" at bounding box center [514, 415] width 1029 height 1198
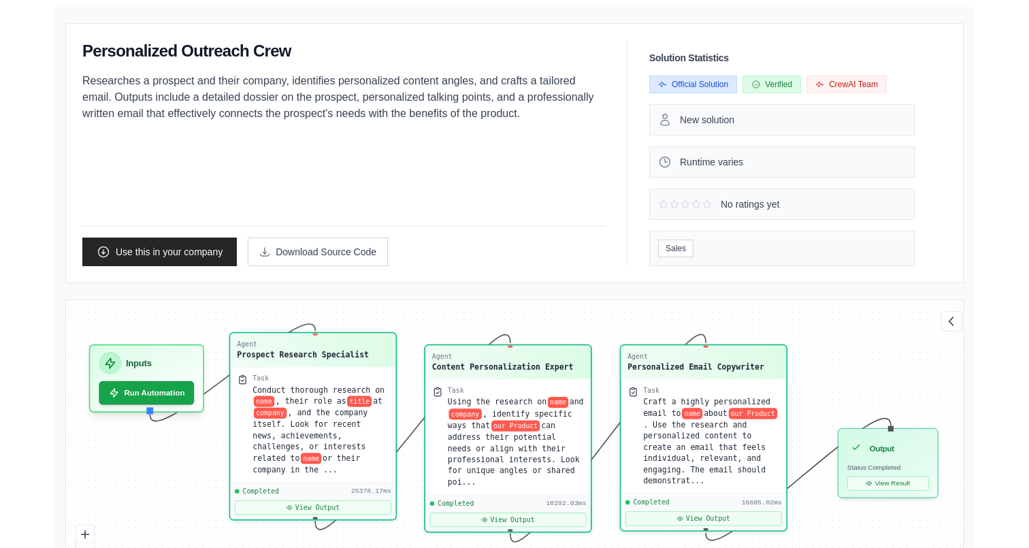
scroll to position [83, 0]
